Goal: Answer question/provide support: Answer question/provide support

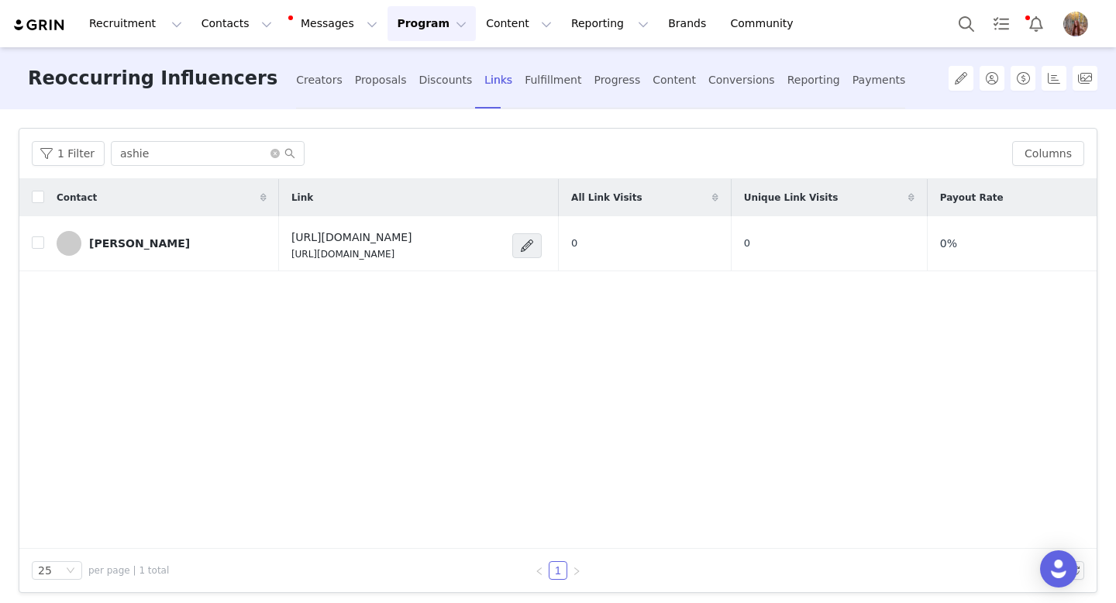
click at [390, 29] on button "Program Program" at bounding box center [432, 23] width 88 height 35
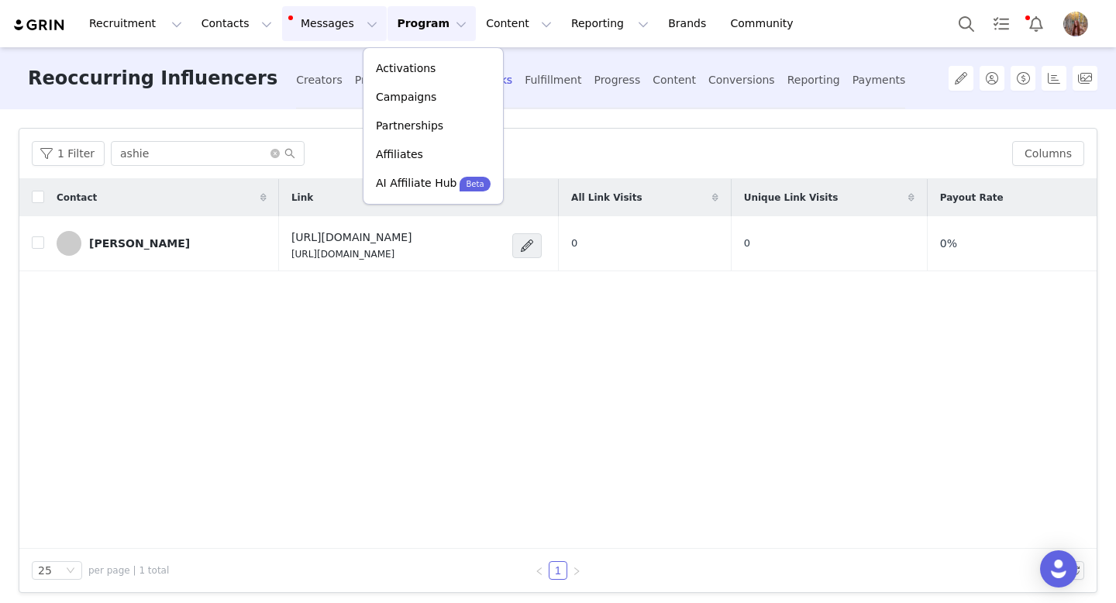
click at [312, 31] on button "Messages Messages" at bounding box center [334, 23] width 105 height 35
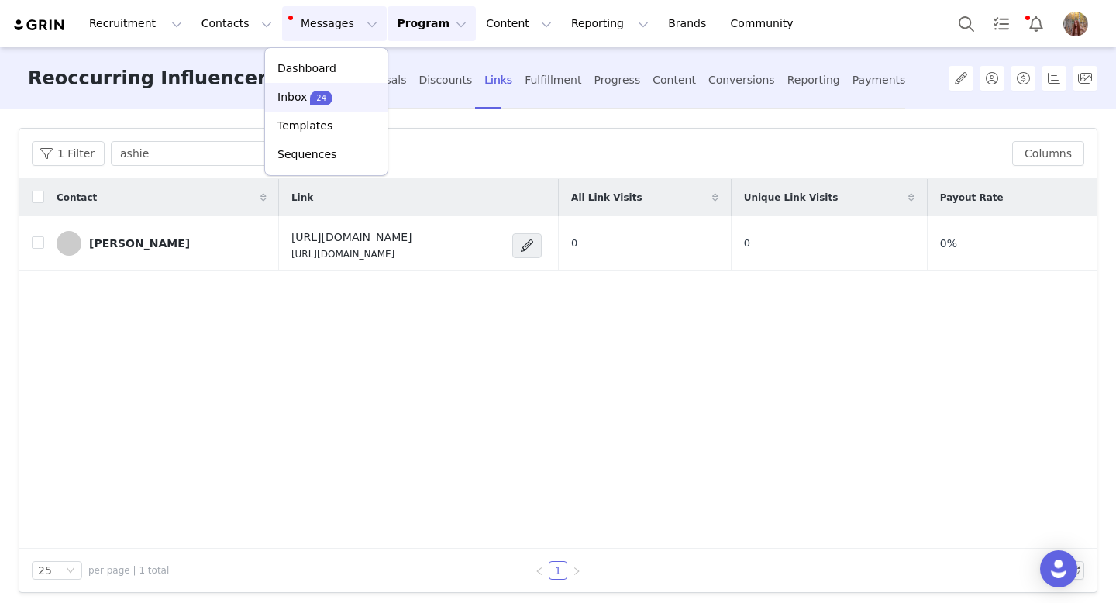
click at [337, 90] on div "Inbox 24" at bounding box center [326, 97] width 104 height 16
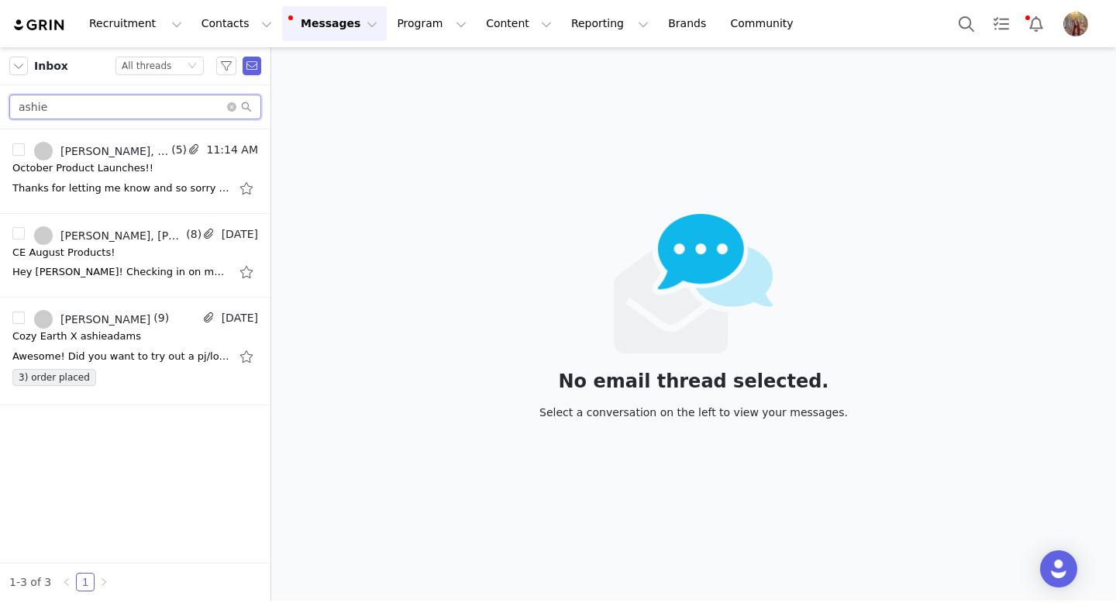
drag, startPoint x: 81, startPoint y: 114, endPoint x: 0, endPoint y: 110, distance: 81.5
click at [0, 111] on div "ashie" at bounding box center [135, 107] width 271 height 44
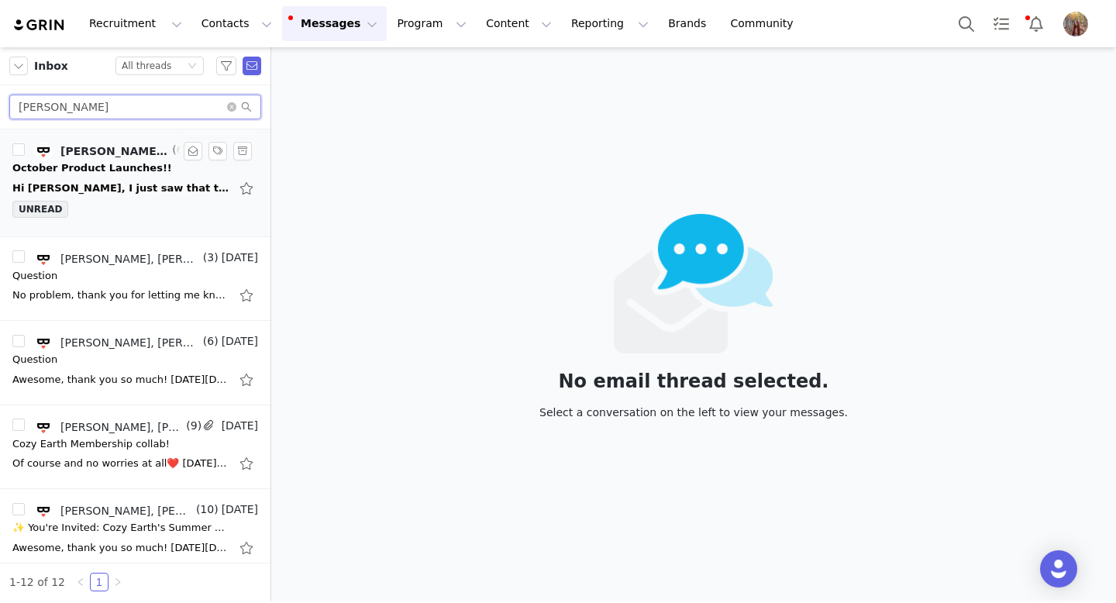
type input "[PERSON_NAME]"
click at [139, 185] on div "Hi [PERSON_NAME], I just saw that the order confirmation email stated it was se…" at bounding box center [120, 189] width 217 height 16
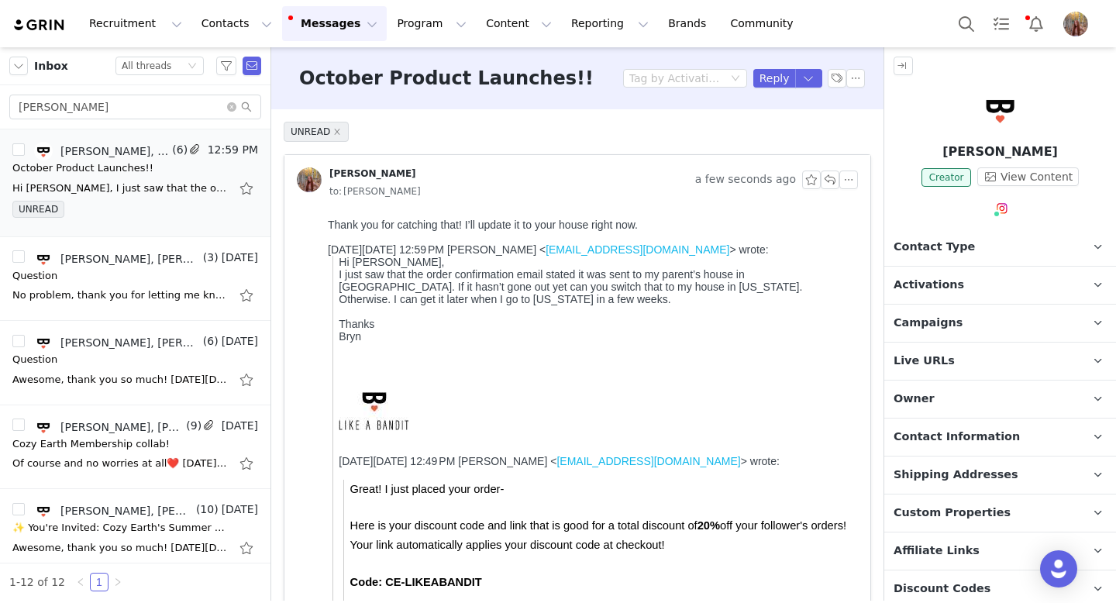
click at [977, 128] on div at bounding box center [1001, 112] width 232 height 49
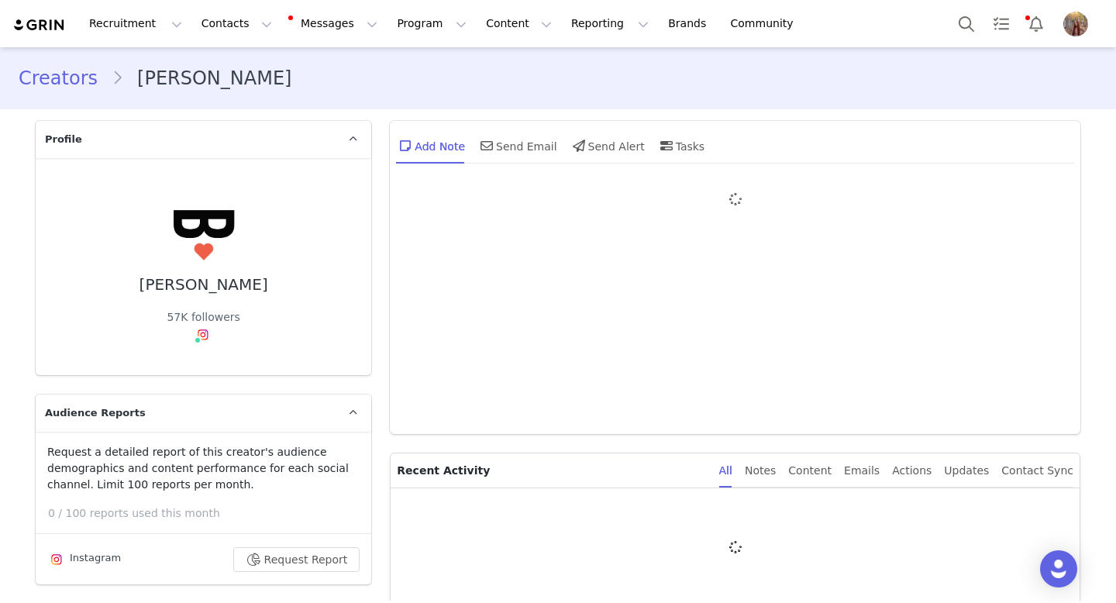
type input "+1 ([GEOGRAPHIC_DATA])"
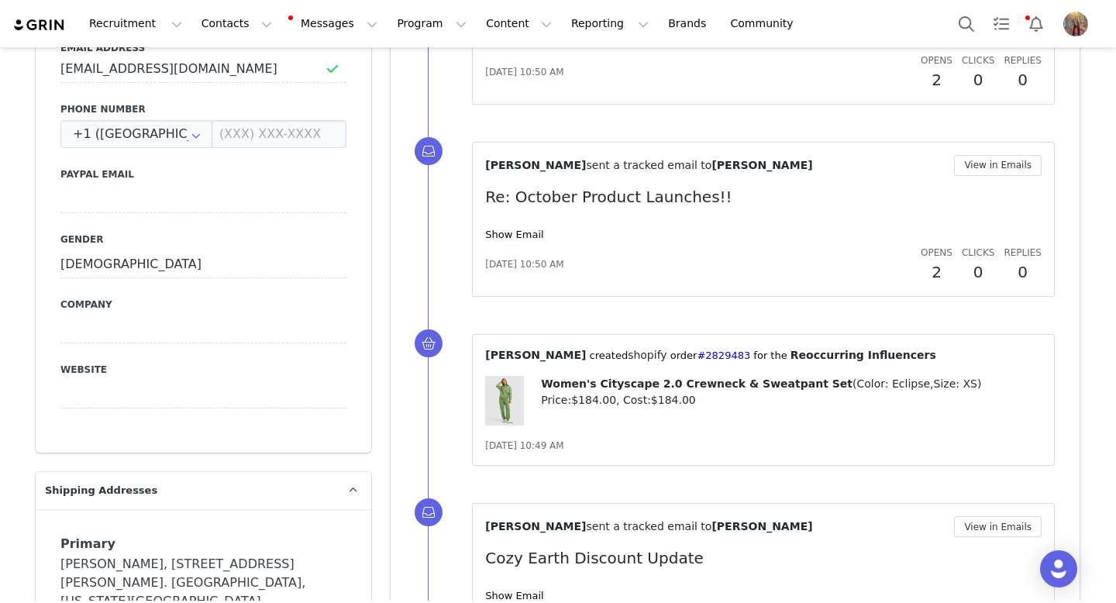
scroll to position [995, 0]
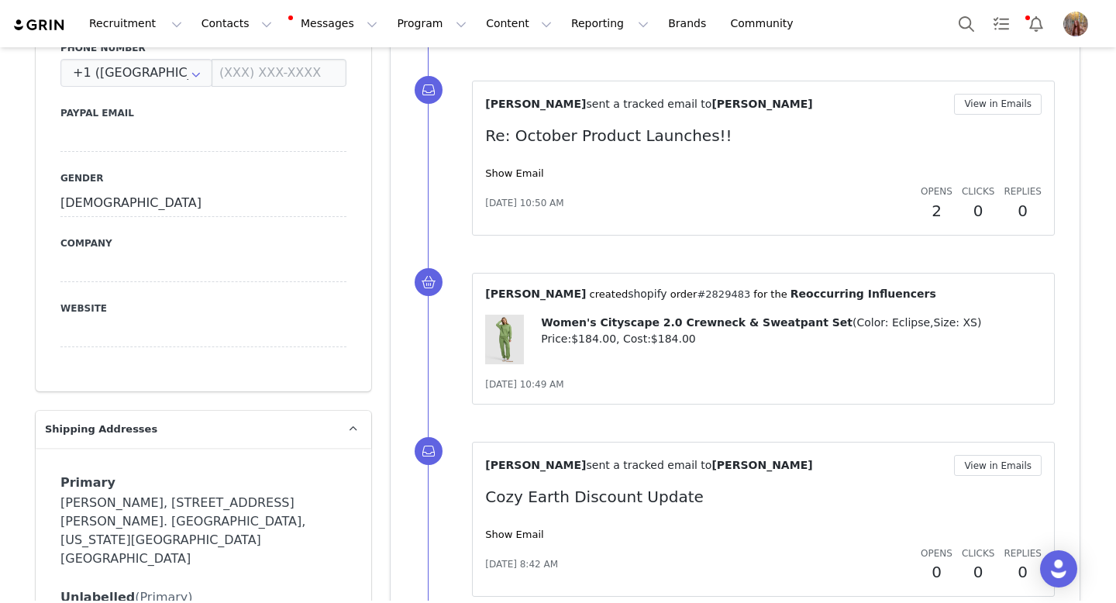
click at [697, 295] on link "#2829483" at bounding box center [723, 294] width 53 height 12
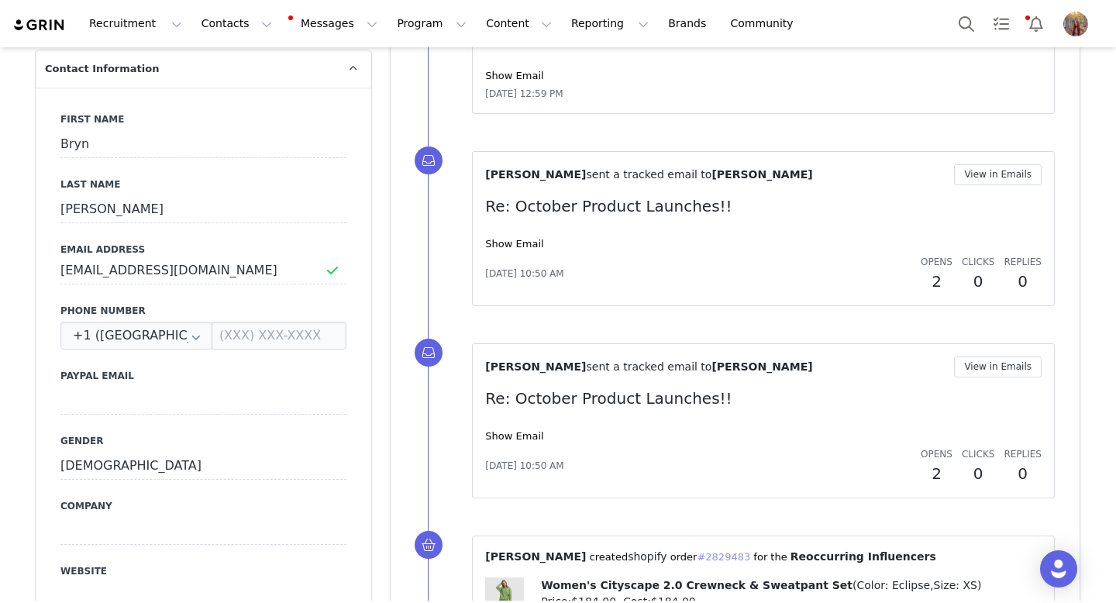
scroll to position [688, 0]
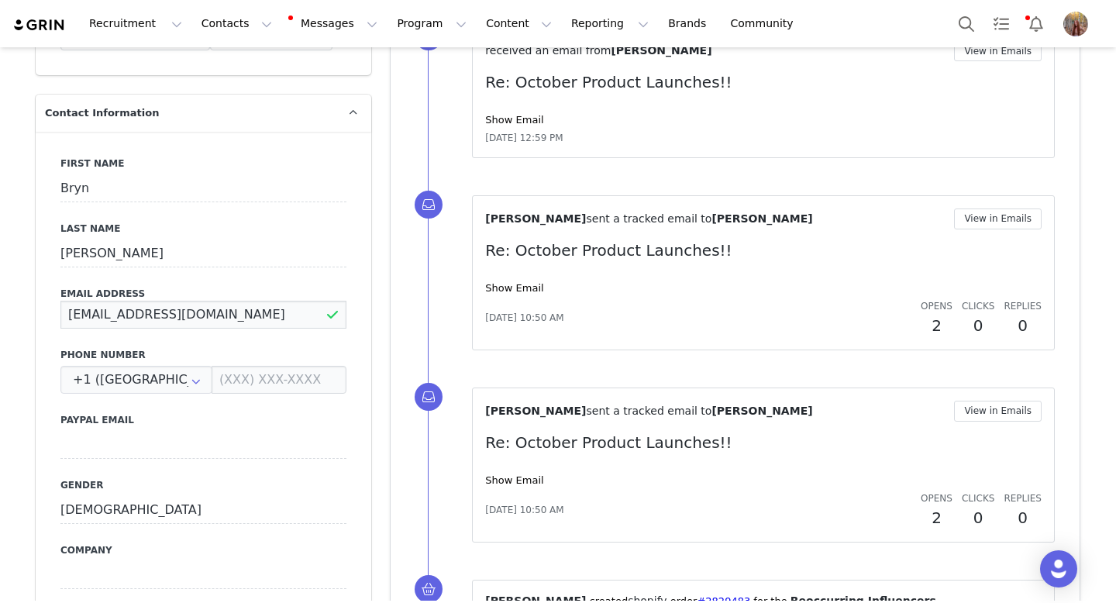
drag, startPoint x: 195, startPoint y: 319, endPoint x: 22, endPoint y: 319, distance: 173.7
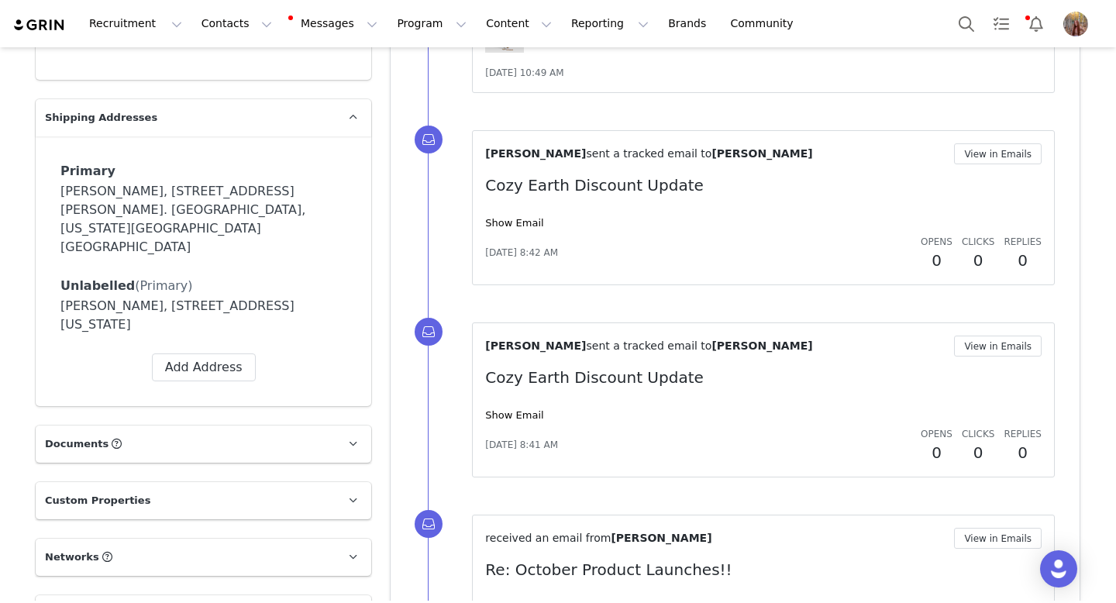
scroll to position [1306, 0]
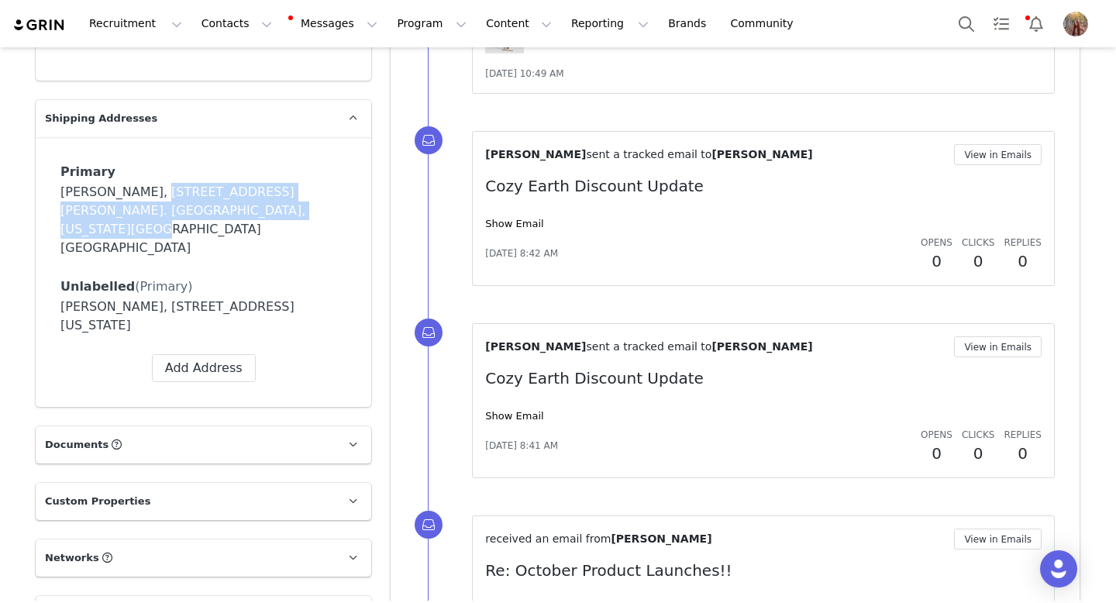
drag, startPoint x: 142, startPoint y: 192, endPoint x: 332, endPoint y: 209, distance: 190.8
click at [332, 209] on div "[PERSON_NAME], [STREET_ADDRESS][PERSON_NAME]. [GEOGRAPHIC_DATA], [US_STATE][GEO…" at bounding box center [203, 220] width 286 height 74
copy div "[STREET_ADDRESS]. [GEOGRAPHIC_DATA], [US_STATE][GEOGRAPHIC_DATA] [GEOGRAPHIC_DA…"
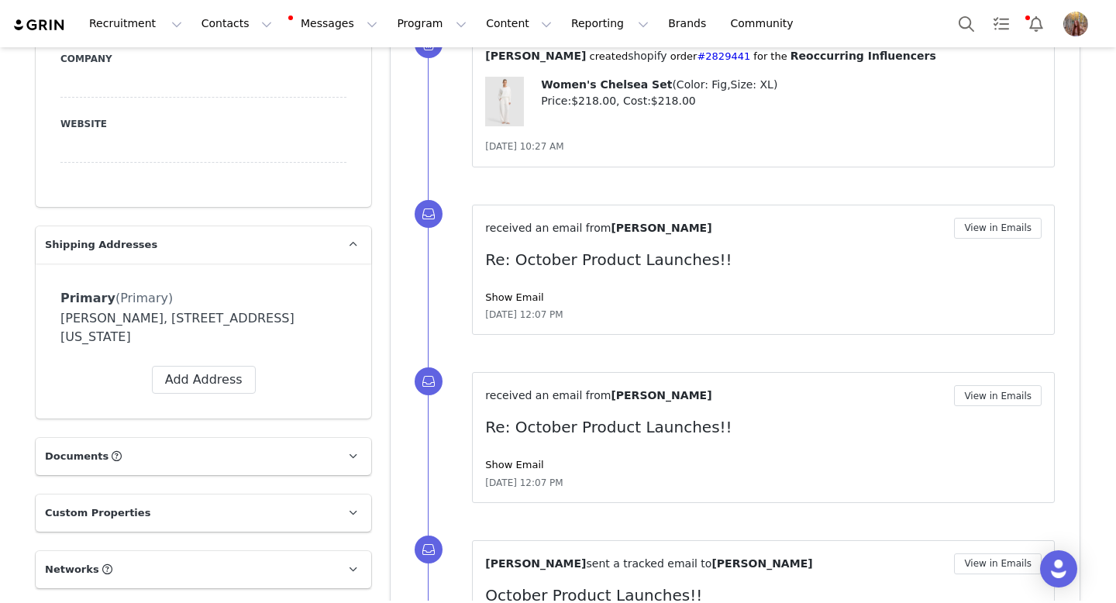
scroll to position [579, 0]
